Goal: Task Accomplishment & Management: Complete application form

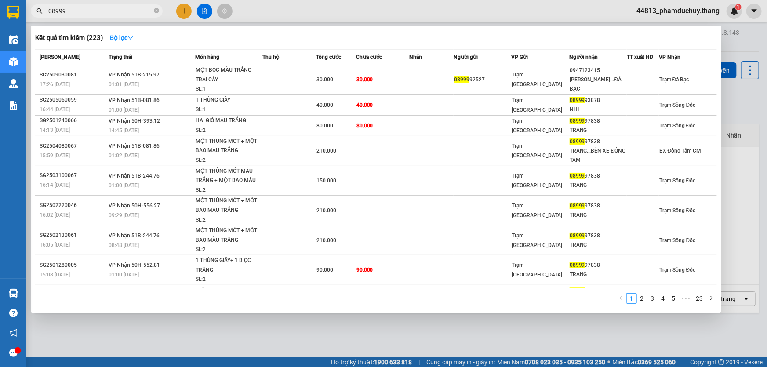
click at [178, 9] on div at bounding box center [383, 183] width 767 height 367
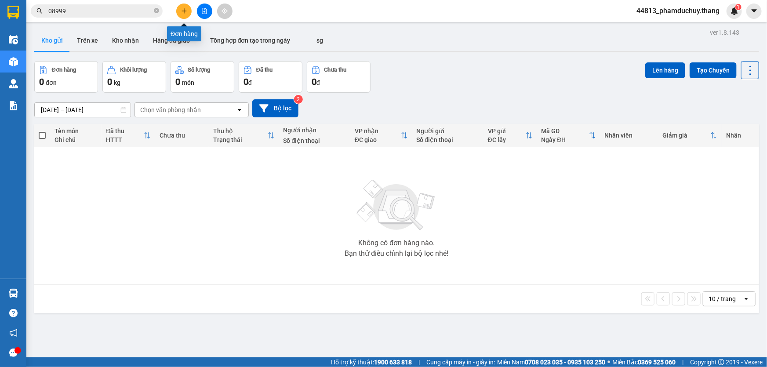
click at [186, 13] on icon "plus" at bounding box center [184, 11] width 6 height 6
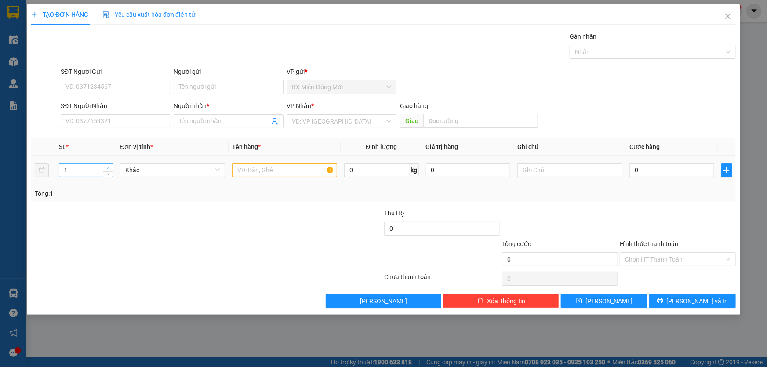
type input "2"
click at [103, 166] on span "Increase Value" at bounding box center [108, 167] width 10 height 8
click at [267, 168] on input "text" at bounding box center [284, 170] width 105 height 14
type input "2 CAL"
click at [681, 173] on input "0" at bounding box center [671, 170] width 85 height 14
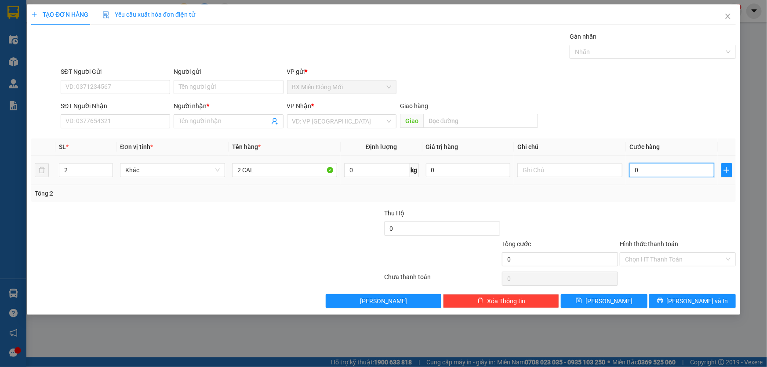
type input "1"
type input "10"
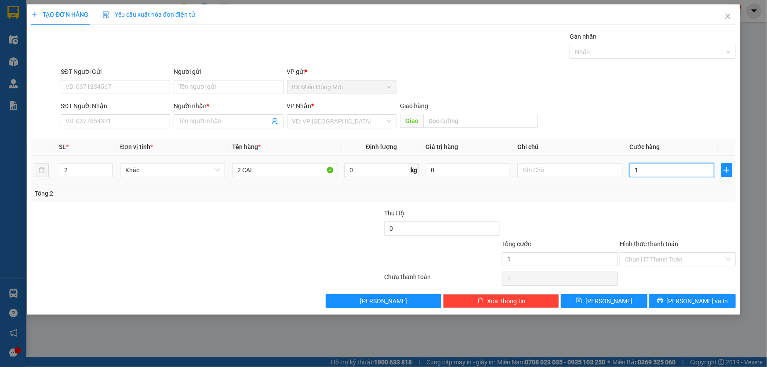
type input "10"
type input "100"
type input "100.000"
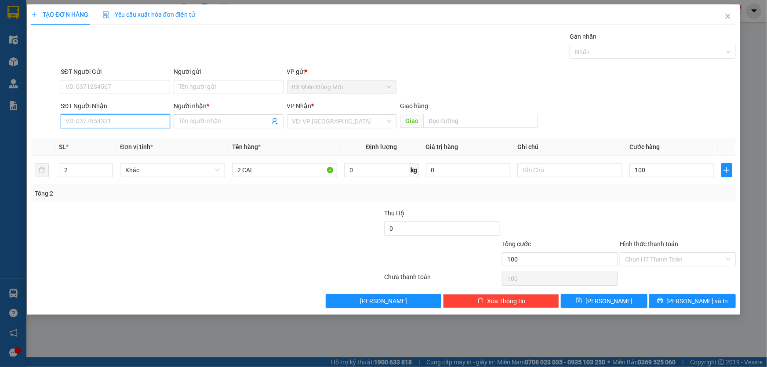
type input "100.000"
click at [130, 120] on input "SĐT Người Nhận" at bounding box center [115, 121] width 109 height 14
type input "0948887710"
click at [120, 141] on div "0948887710 - PHƯƠNG" at bounding box center [115, 139] width 99 height 10
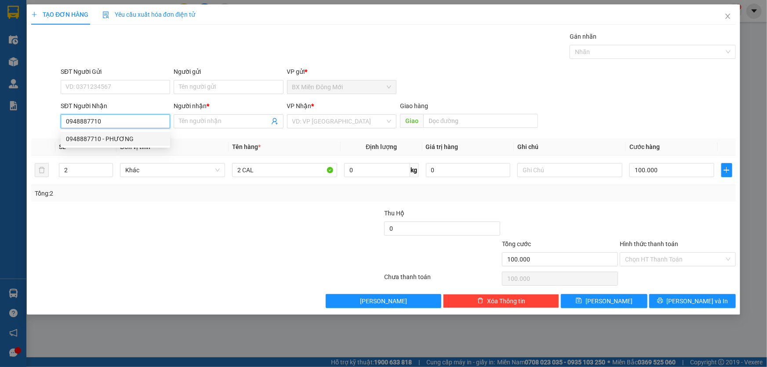
type input "PHƯƠNG"
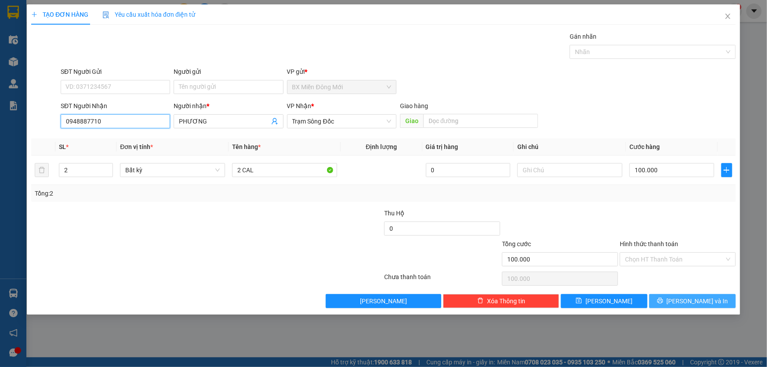
type input "0948887710"
click at [691, 303] on span "[PERSON_NAME] và In" at bounding box center [698, 301] width 62 height 10
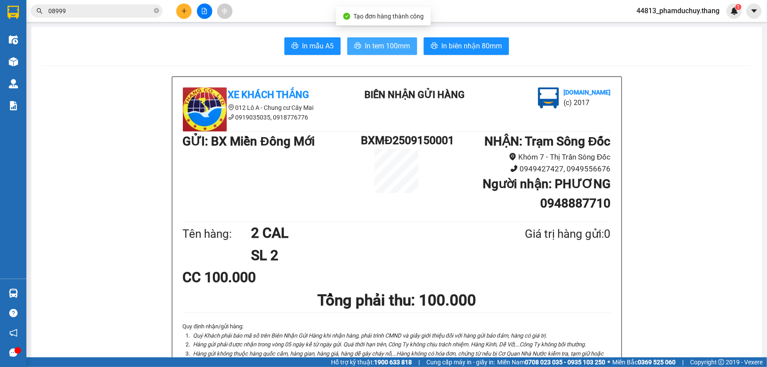
click at [370, 49] on span "In tem 100mm" at bounding box center [387, 45] width 45 height 11
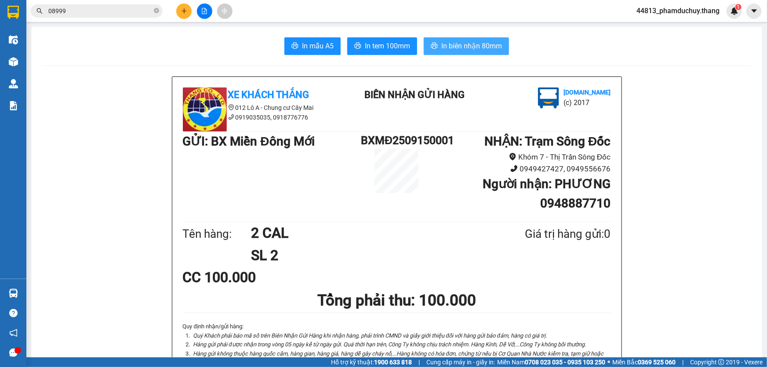
click at [490, 40] on span "In biên nhận 80mm" at bounding box center [471, 45] width 61 height 11
